Goal: Check status

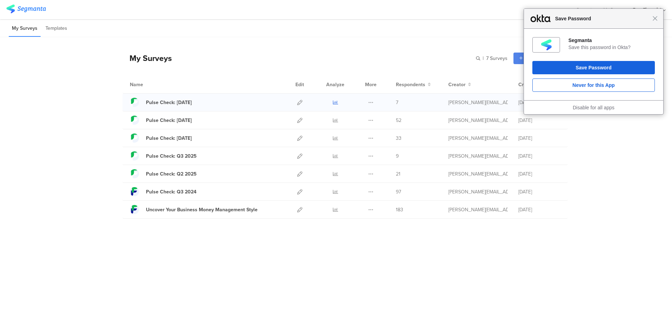
click at [337, 102] on icon at bounding box center [335, 102] width 5 height 5
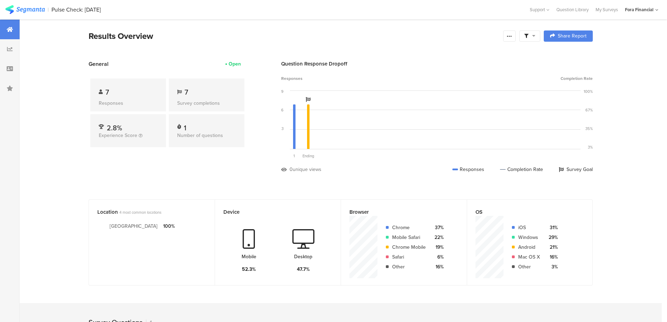
scroll to position [137, 0]
